Goal: Navigation & Orientation: Find specific page/section

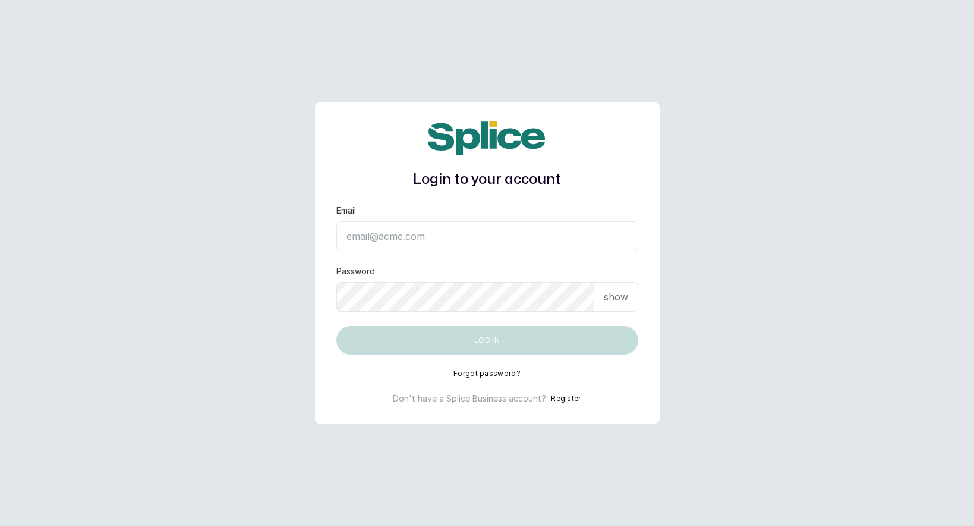
type input "gracie@elewyn.com"
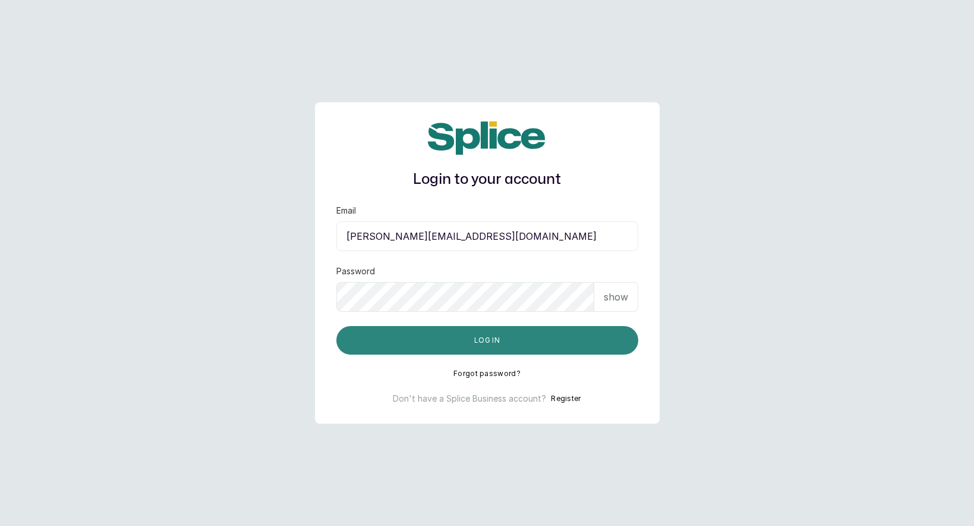
click at [496, 344] on button "Log in" at bounding box center [487, 340] width 302 height 29
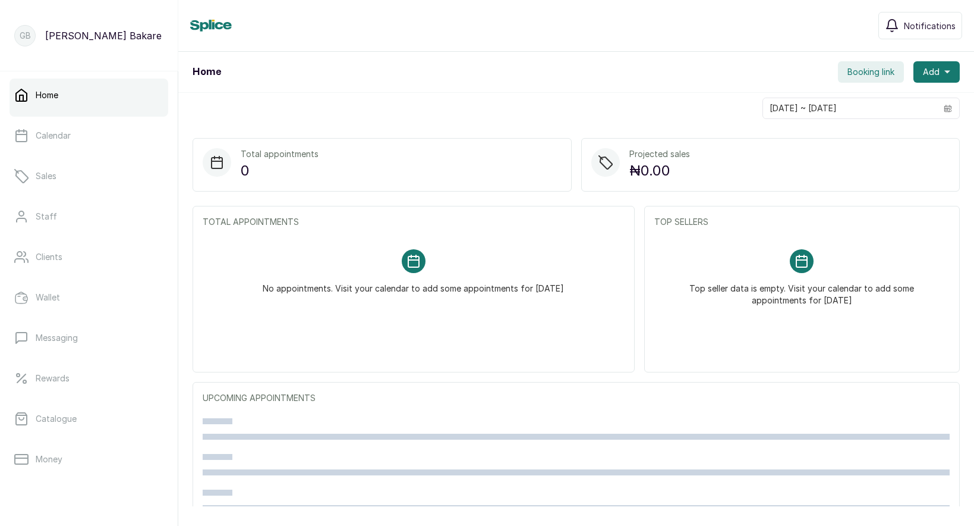
click at [51, 93] on p "Home" at bounding box center [47, 95] width 23 height 12
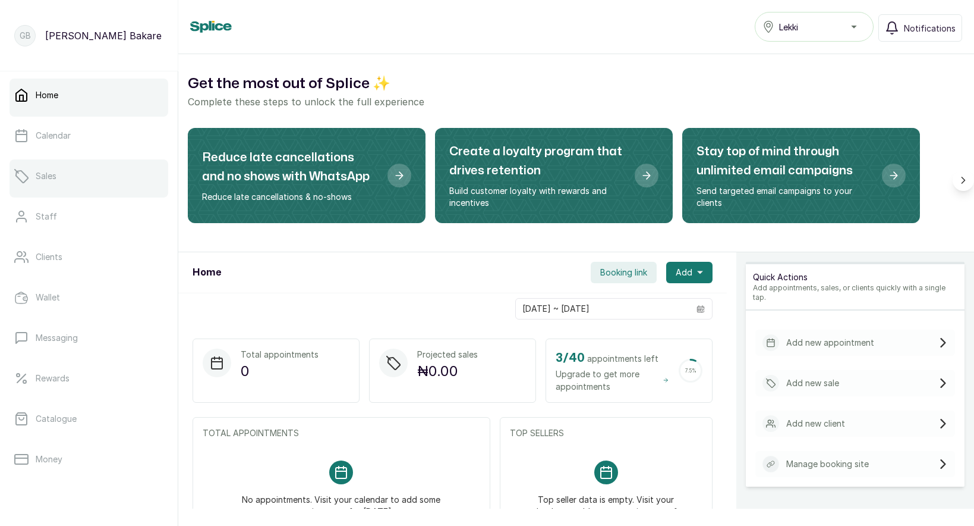
click at [48, 169] on link "Sales" at bounding box center [89, 175] width 159 height 33
